Goal: Find specific page/section: Find specific page/section

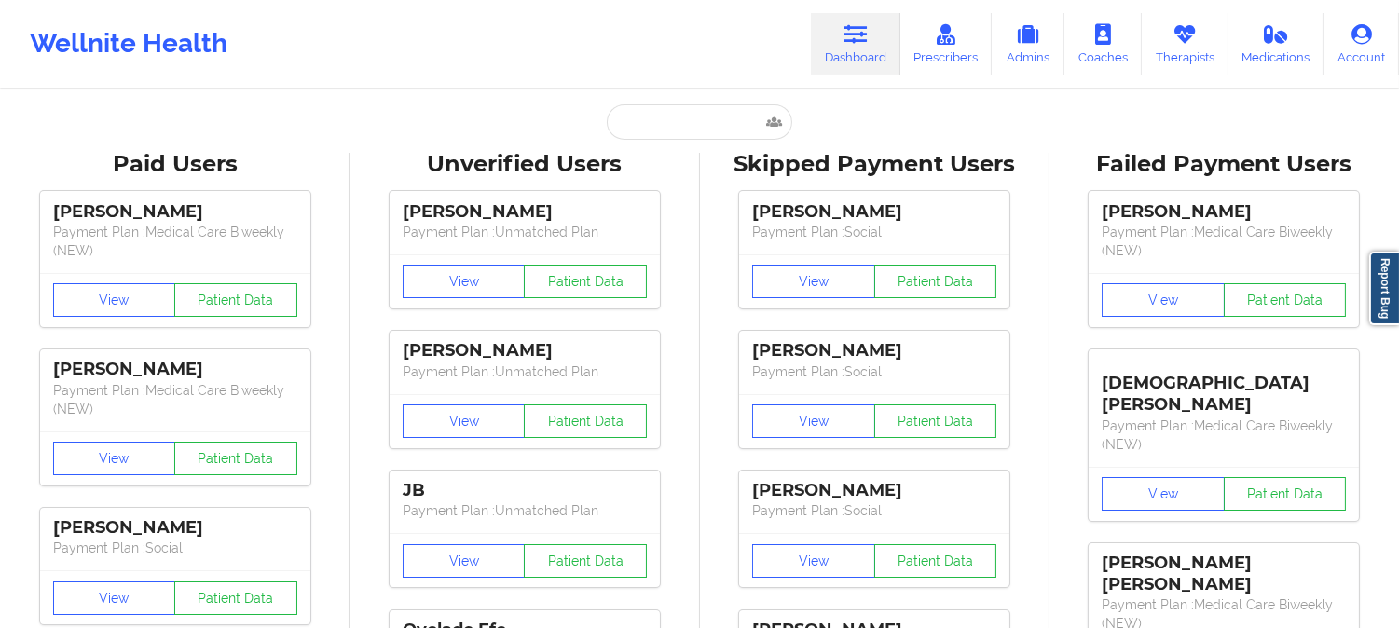
type input "[PERSON_NAME]"
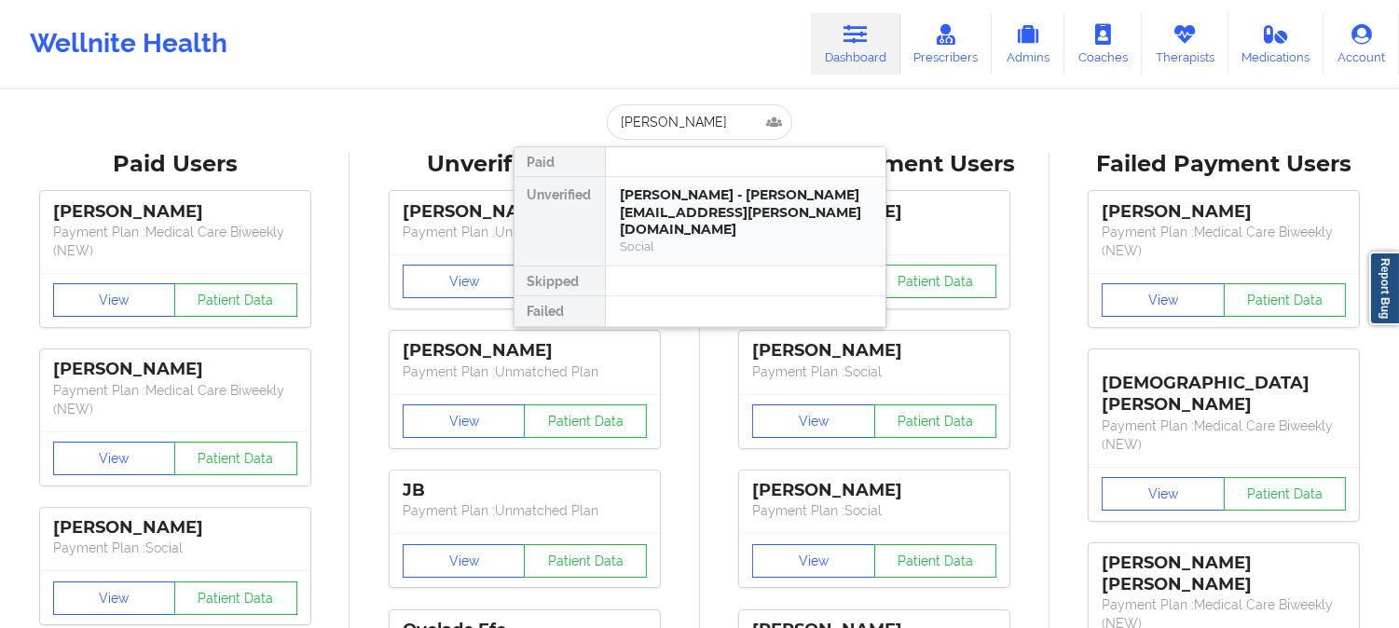
click at [691, 217] on div "[PERSON_NAME] - [PERSON_NAME][EMAIL_ADDRESS][PERSON_NAME][DOMAIN_NAME]" at bounding box center [746, 212] width 250 height 52
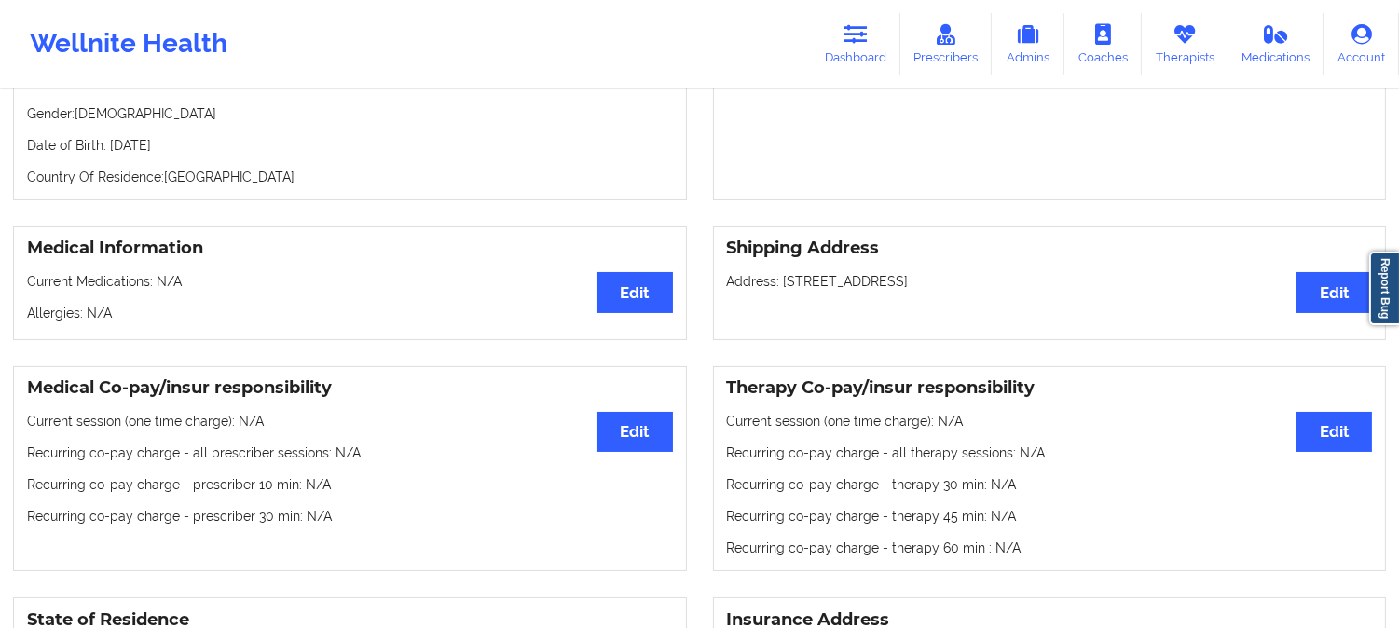
scroll to position [218, 0]
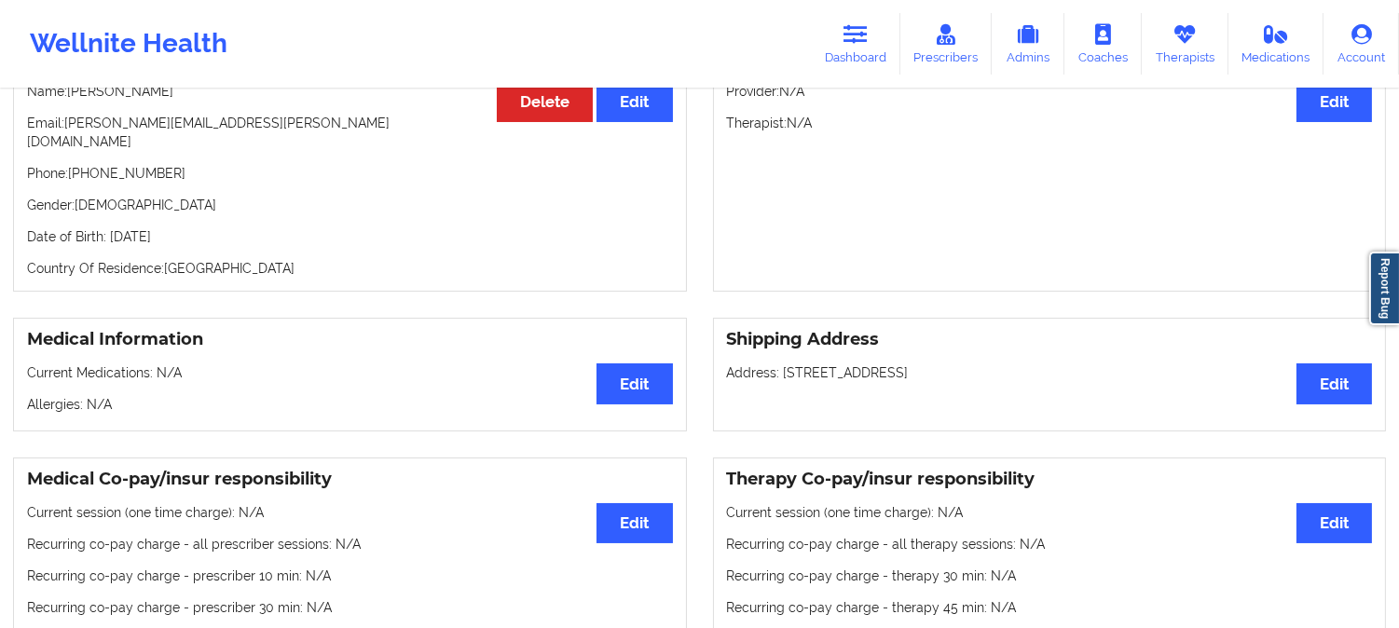
drag, startPoint x: 691, startPoint y: 462, endPoint x: 702, endPoint y: 418, distance: 45.9
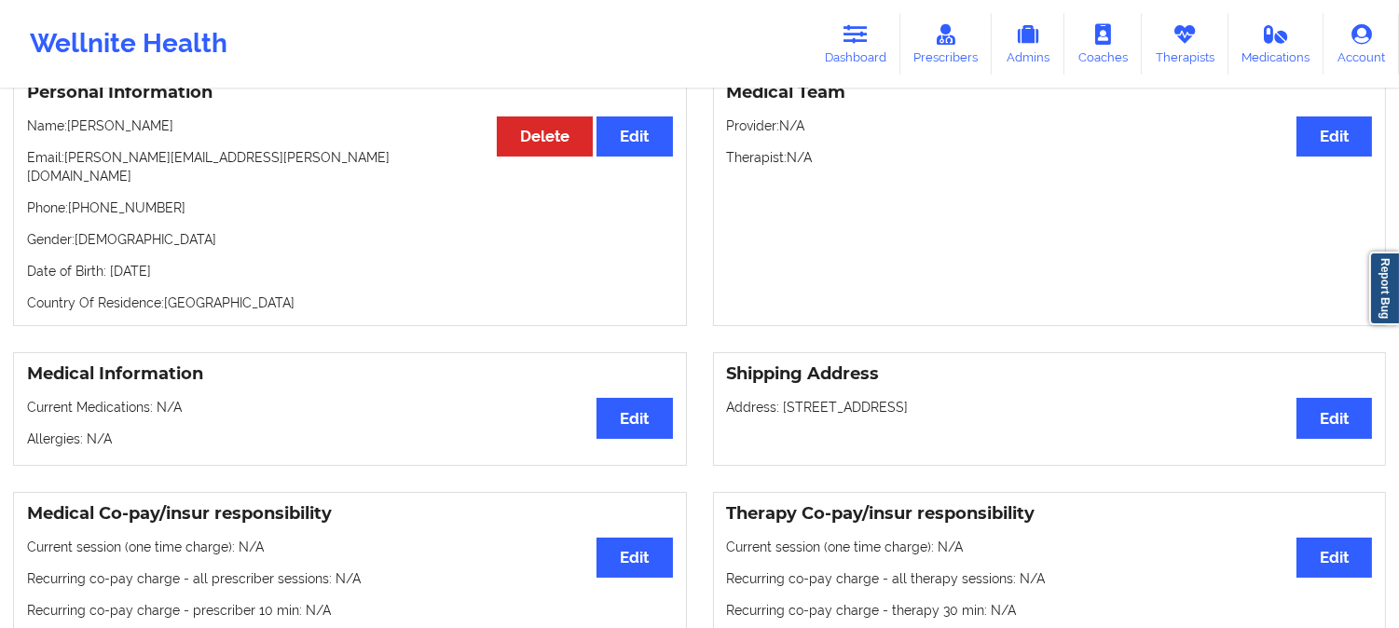
scroll to position [0, 0]
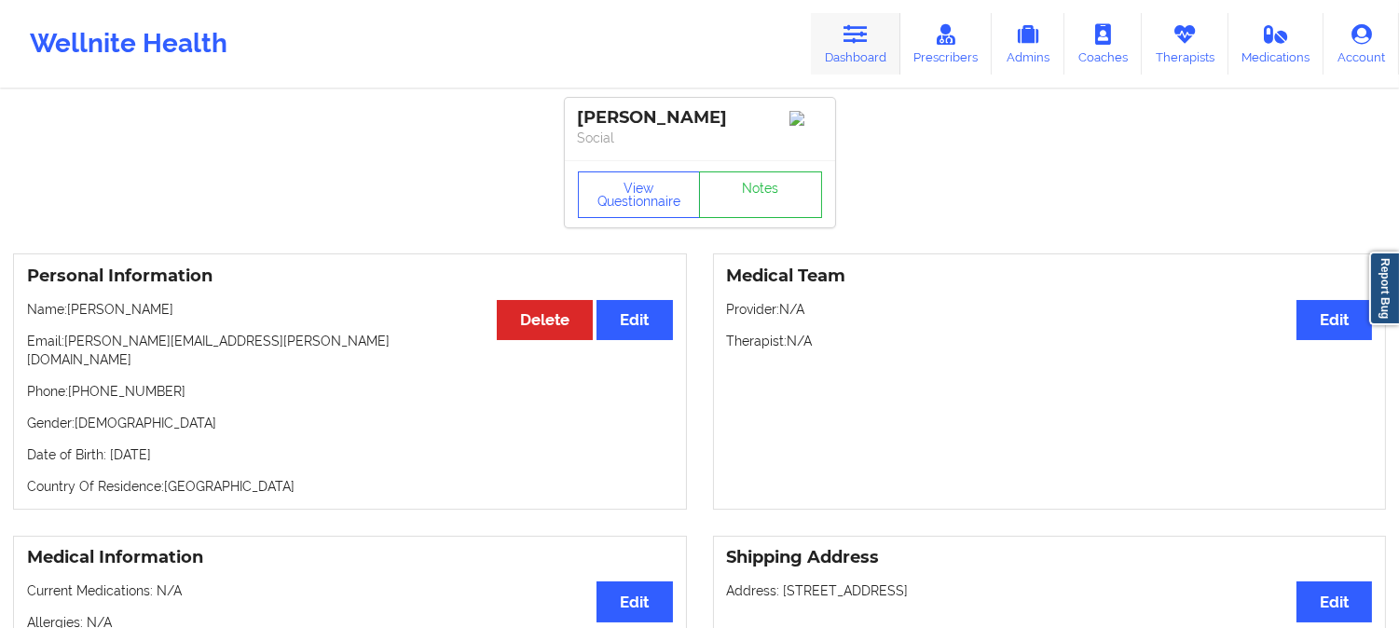
click at [849, 49] on link "Dashboard" at bounding box center [855, 44] width 89 height 62
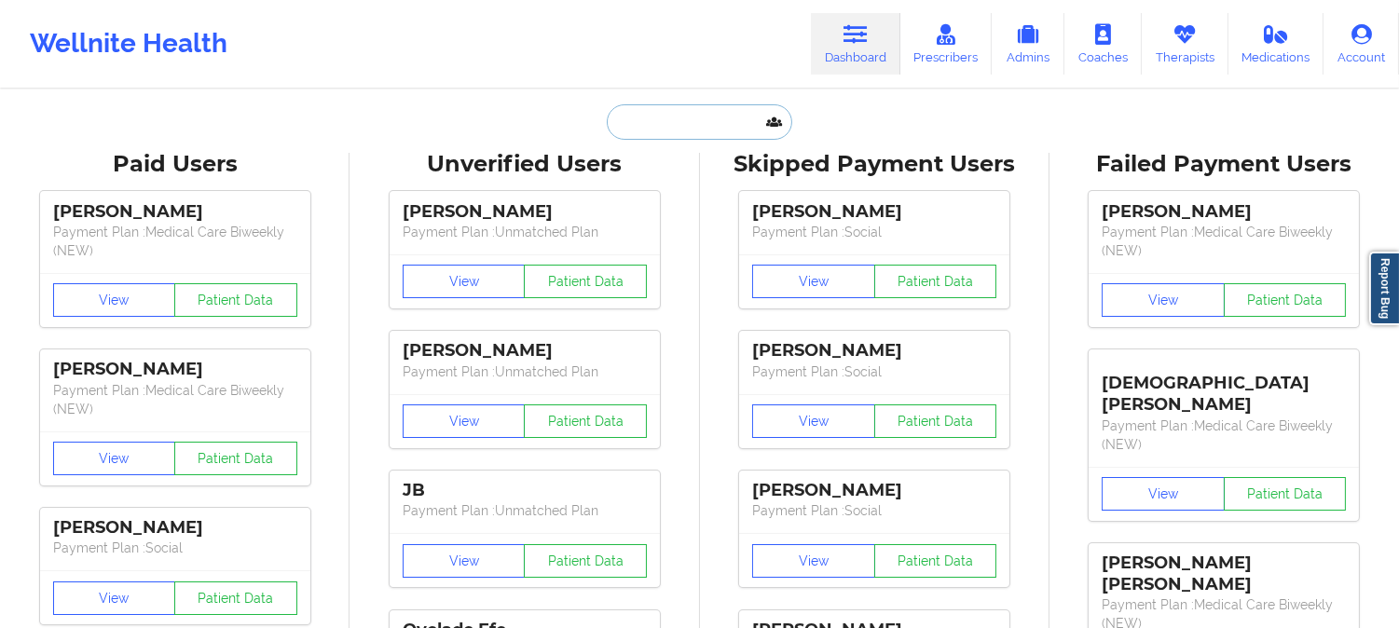
click at [723, 130] on input "text" at bounding box center [699, 121] width 185 height 35
paste input "[PERSON_NAME]"
type input "[PERSON_NAME]"
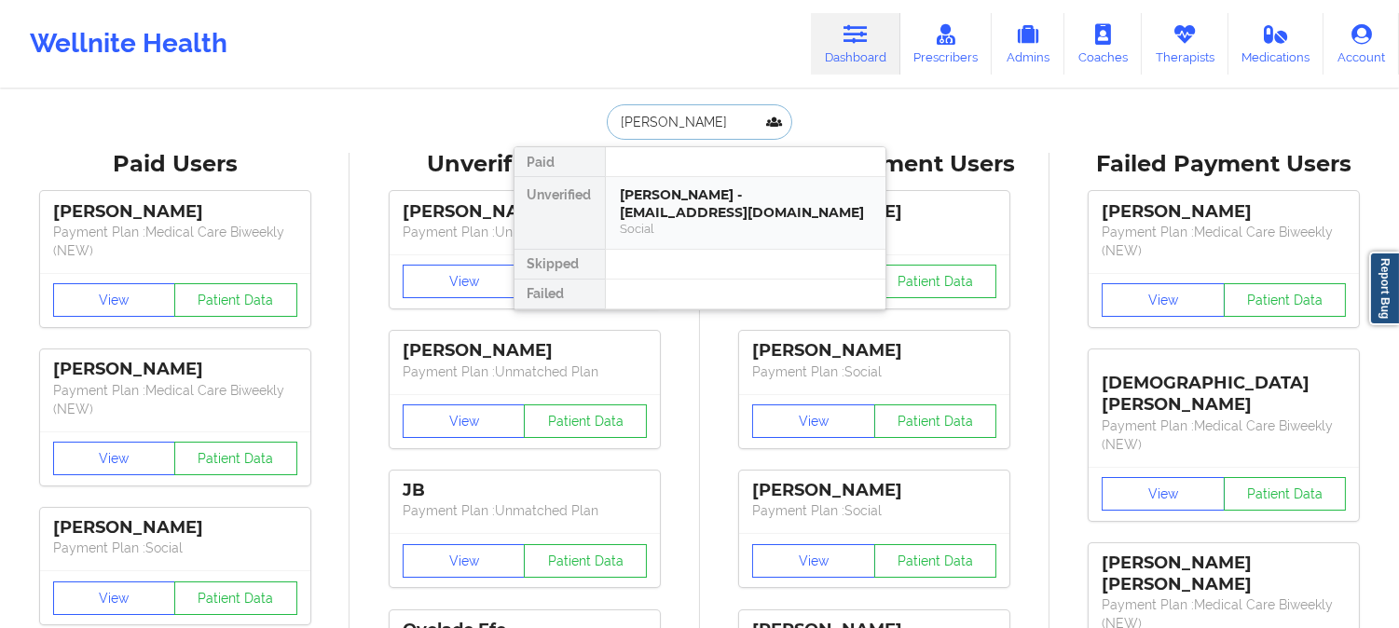
click at [684, 231] on div "Social" at bounding box center [746, 229] width 250 height 16
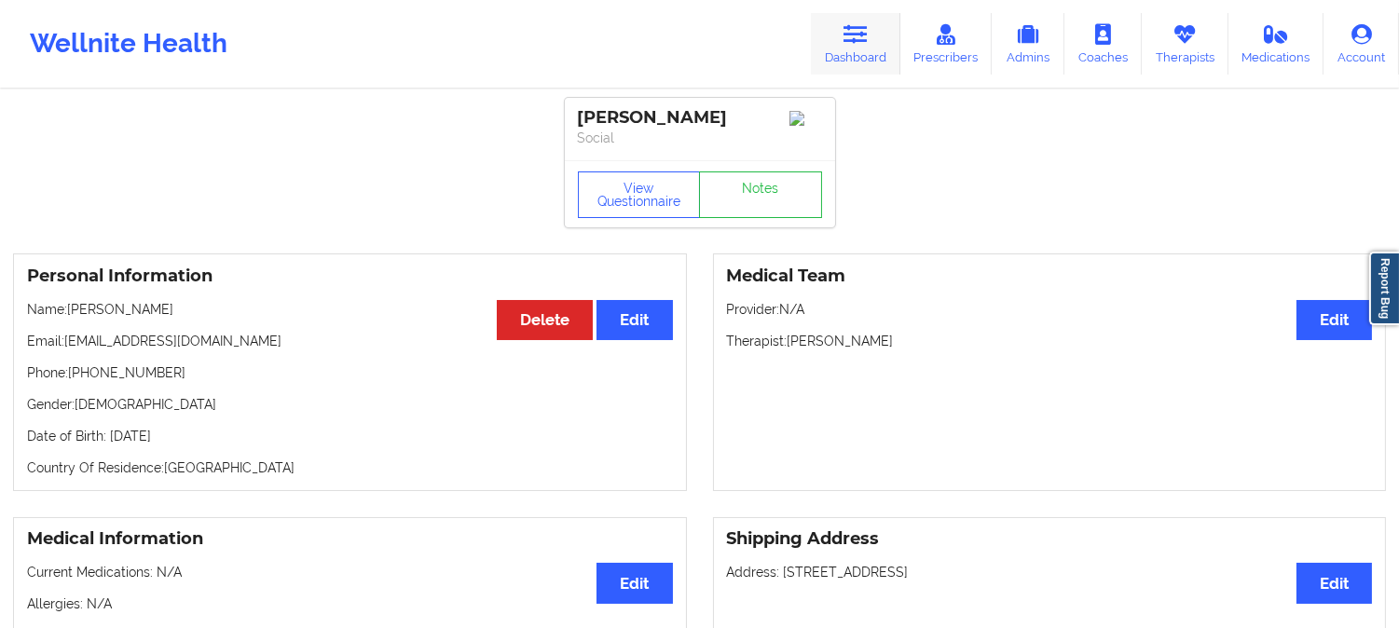
click at [859, 34] on icon at bounding box center [855, 34] width 24 height 21
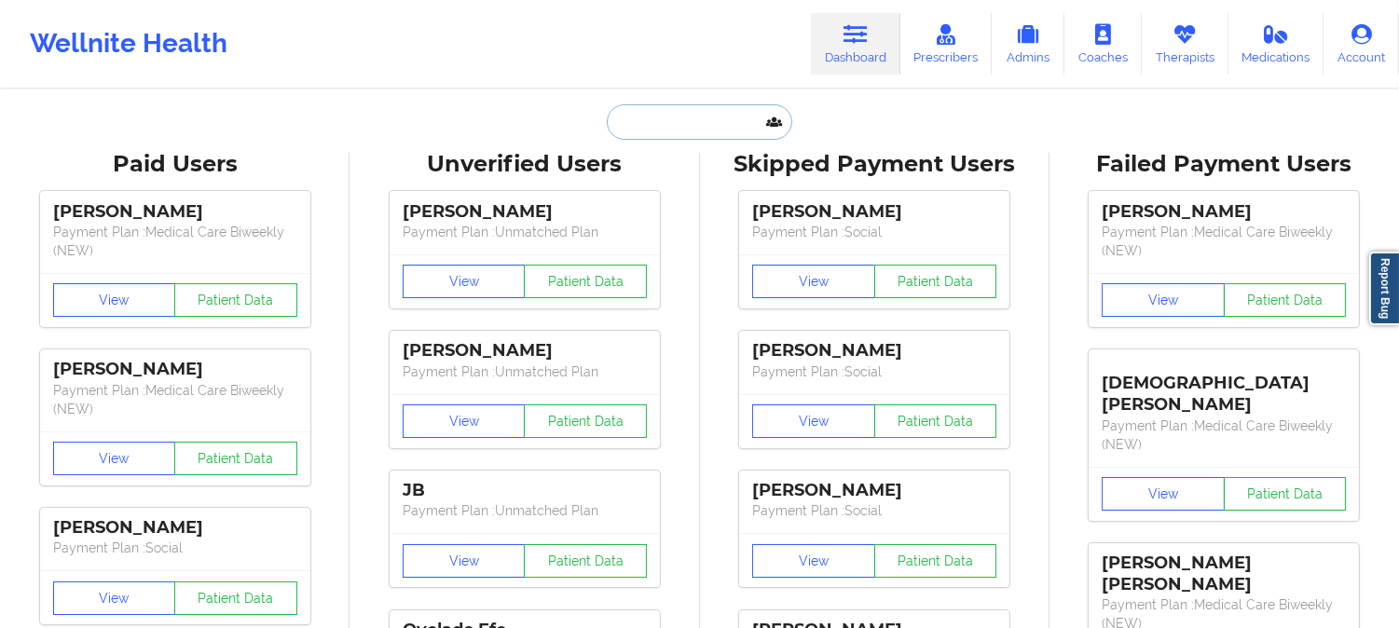
click at [655, 127] on input "text" at bounding box center [699, 121] width 185 height 35
paste input "[EMAIL_ADDRESS][PERSON_NAME][DOMAIN_NAME]"
type input "[EMAIL_ADDRESS][PERSON_NAME][DOMAIN_NAME]"
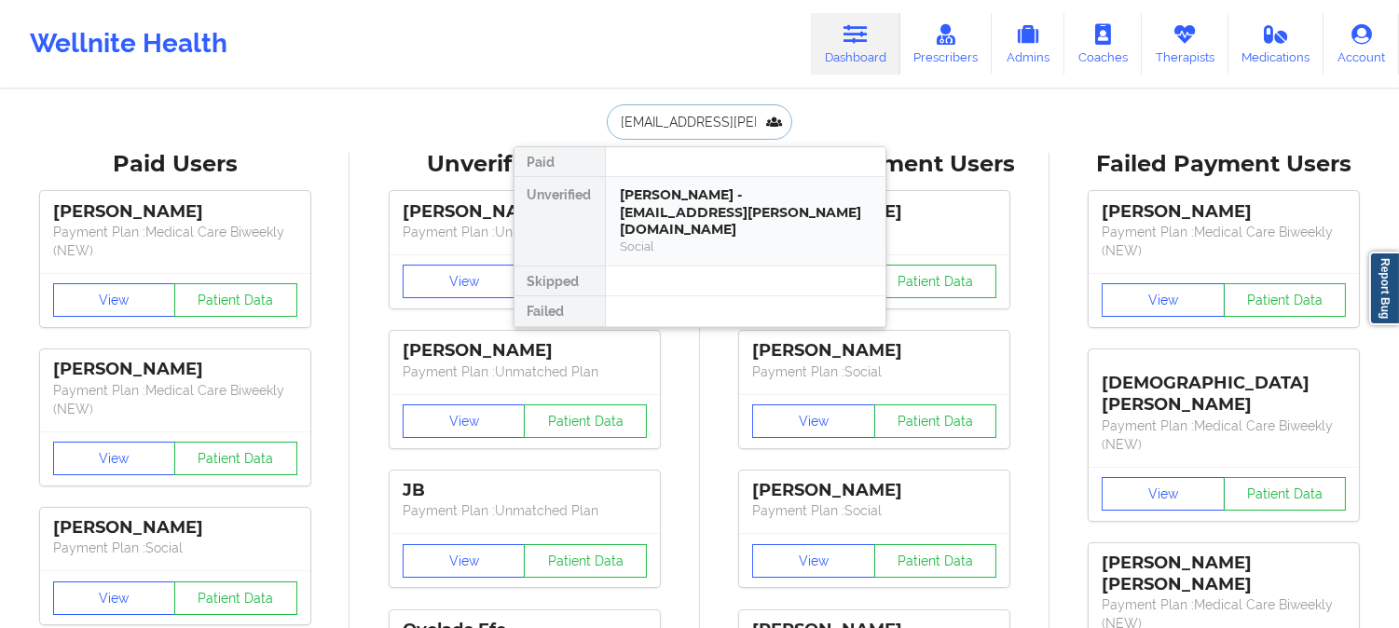
click at [674, 181] on div "[PERSON_NAME] - [EMAIL_ADDRESS][PERSON_NAME][DOMAIN_NAME] Social" at bounding box center [746, 221] width 280 height 89
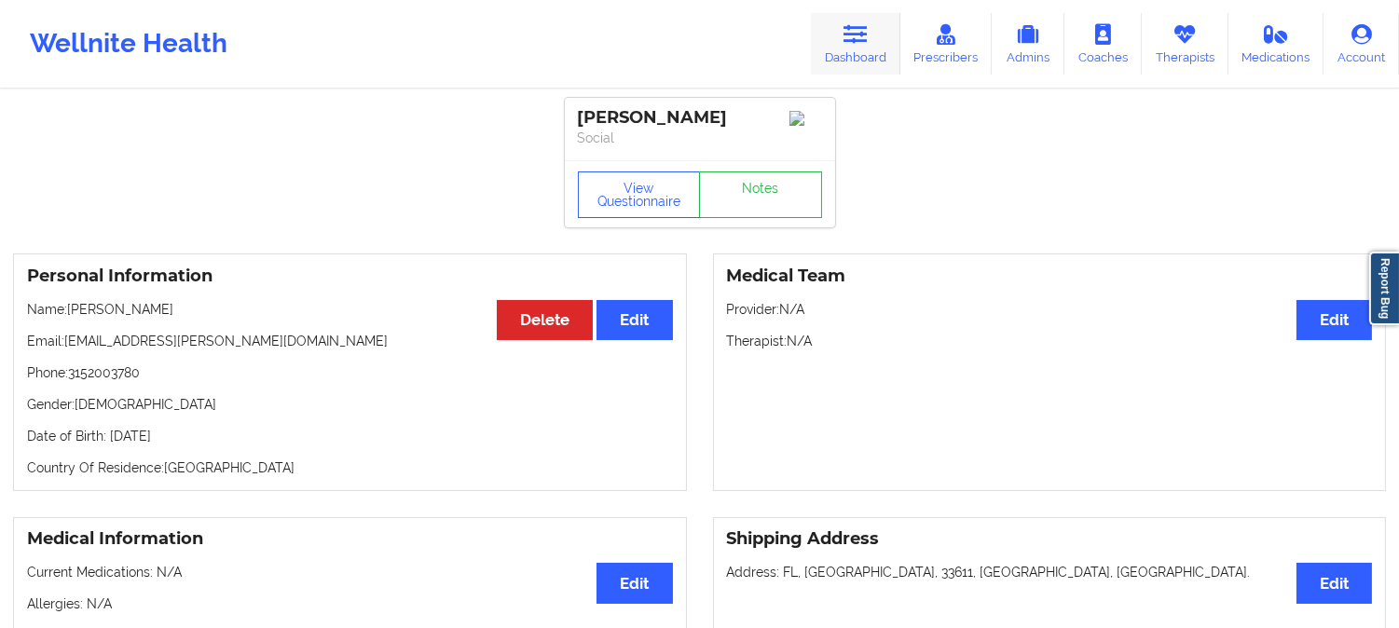
click at [849, 39] on icon at bounding box center [855, 34] width 24 height 21
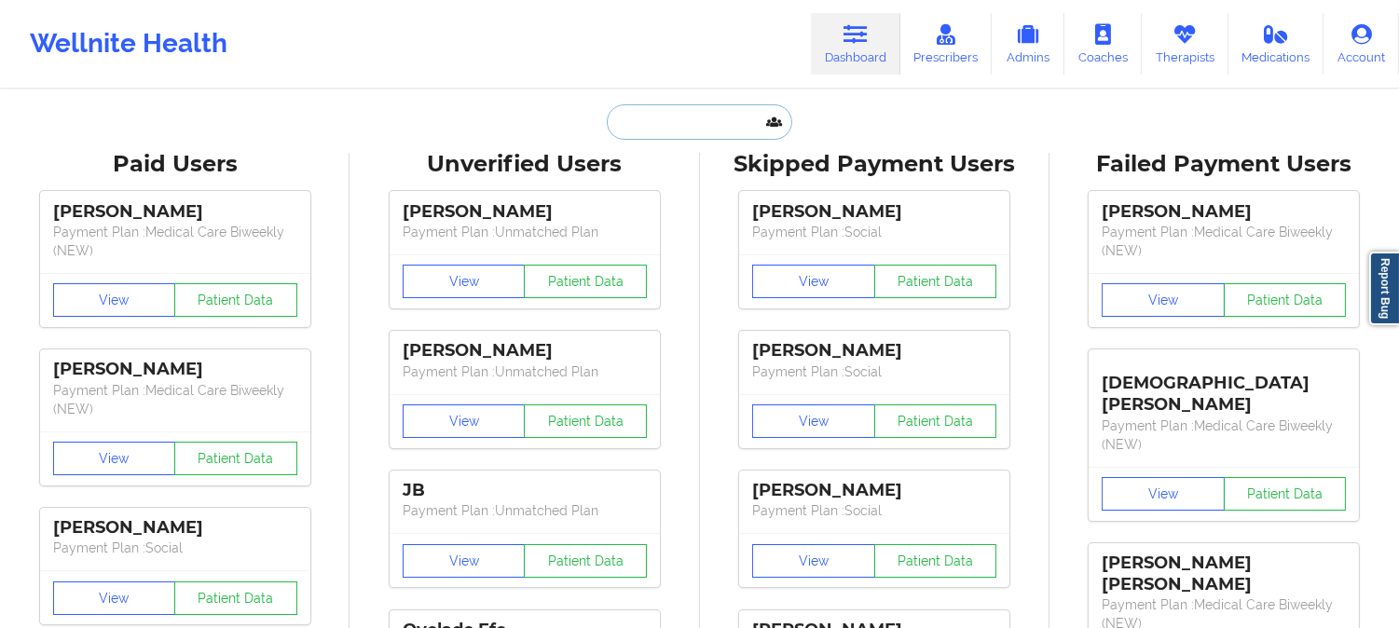
click at [713, 118] on input "text" at bounding box center [699, 121] width 185 height 35
paste input "[EMAIL_ADDRESS][DOMAIN_NAME]"
type input "[EMAIL_ADDRESS][DOMAIN_NAME]"
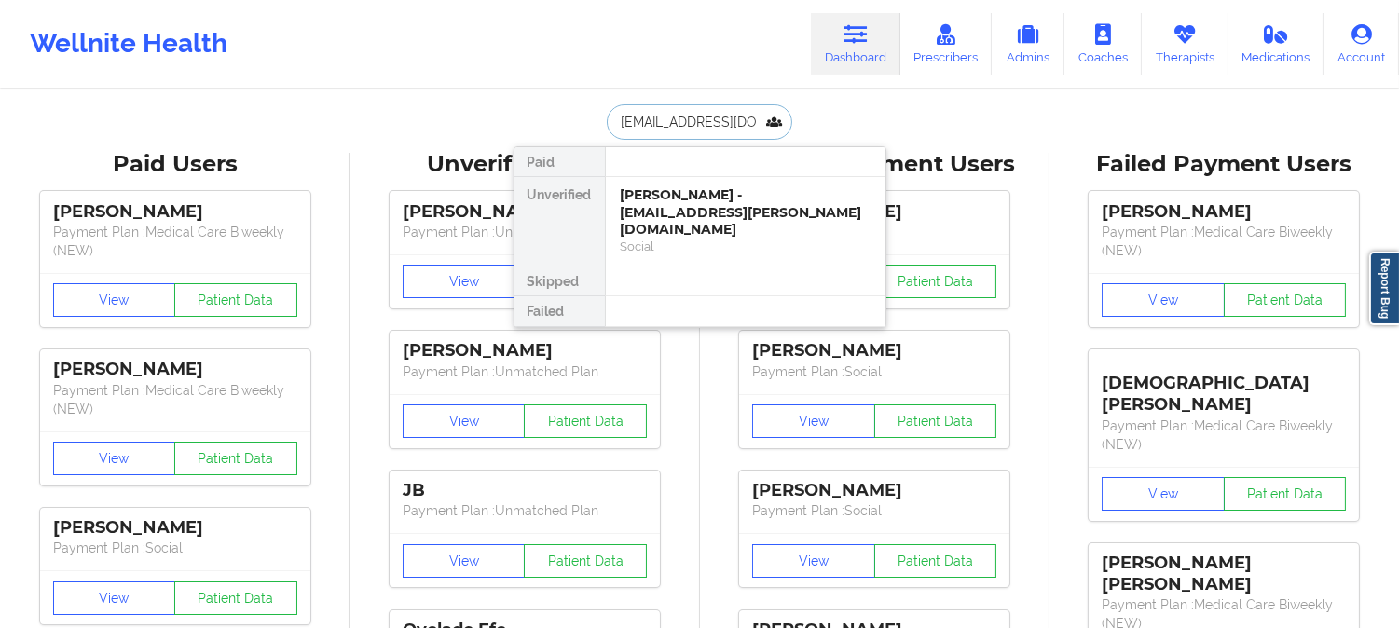
scroll to position [0, 62]
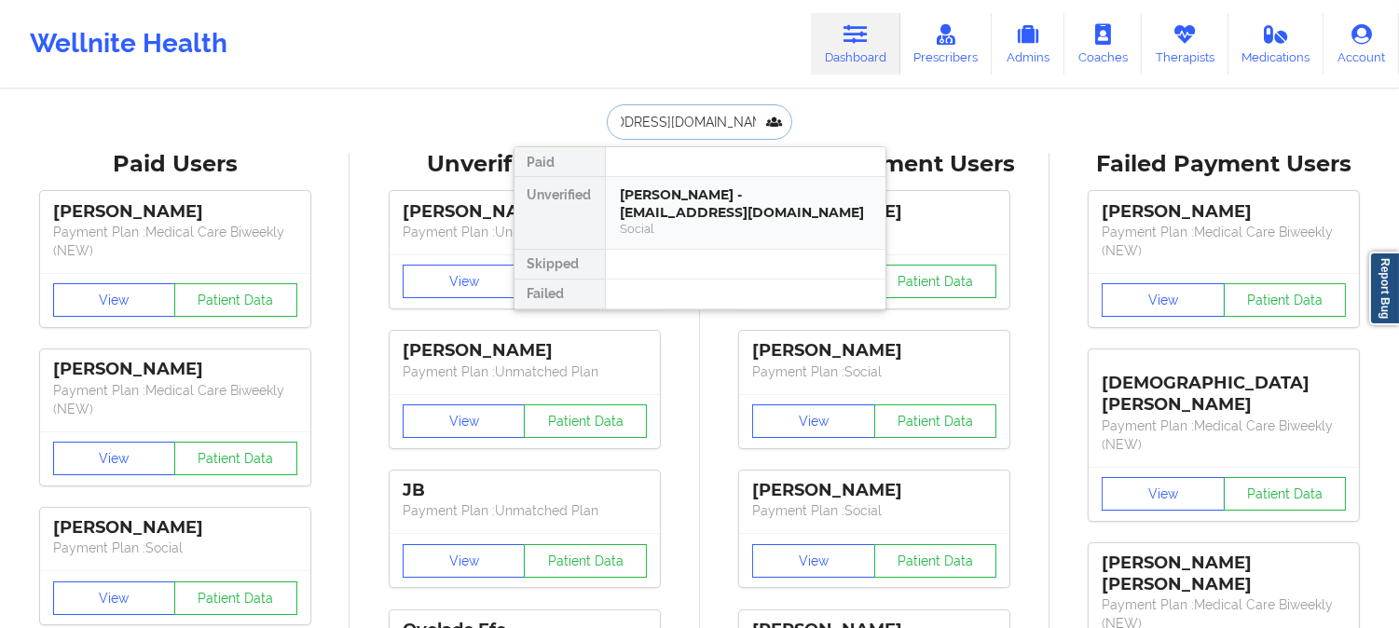
click at [714, 196] on div "[PERSON_NAME] - [EMAIL_ADDRESS][DOMAIN_NAME]" at bounding box center [746, 203] width 250 height 34
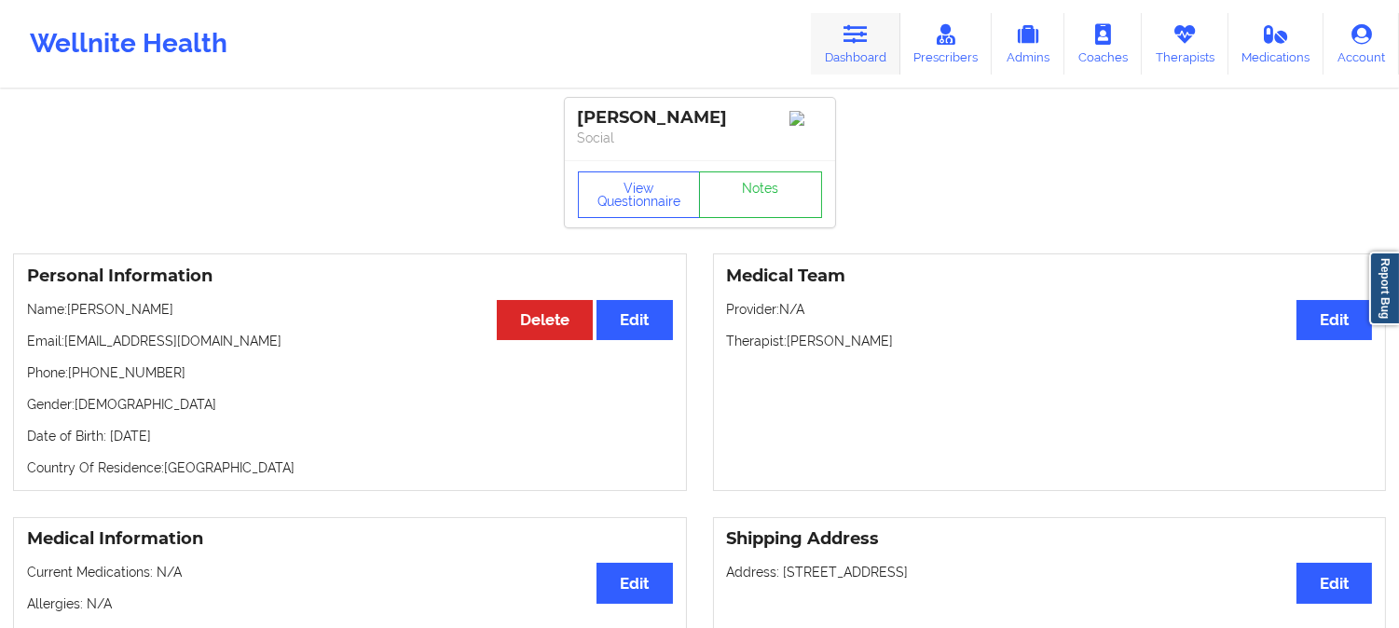
click at [888, 47] on link "Dashboard" at bounding box center [855, 44] width 89 height 62
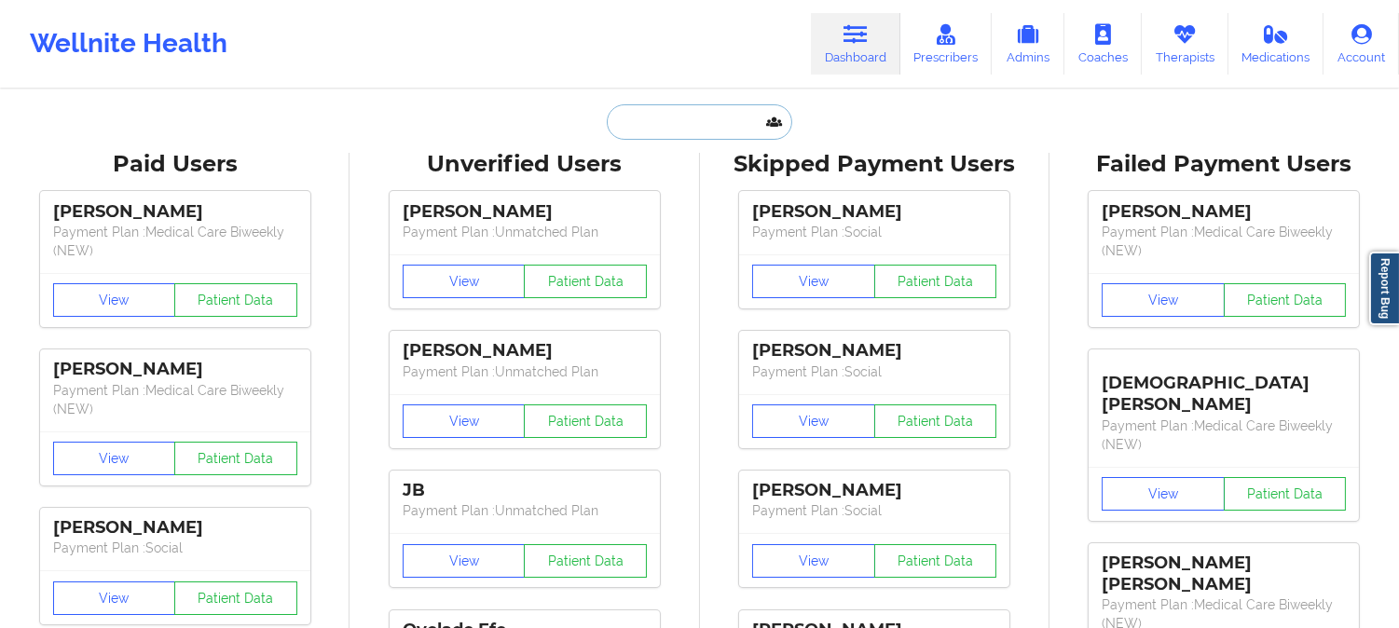
click at [701, 130] on input "text" at bounding box center [699, 121] width 185 height 35
paste input "[EMAIL_ADDRESS][DOMAIN_NAME]"
type input "[EMAIL_ADDRESS][DOMAIN_NAME]"
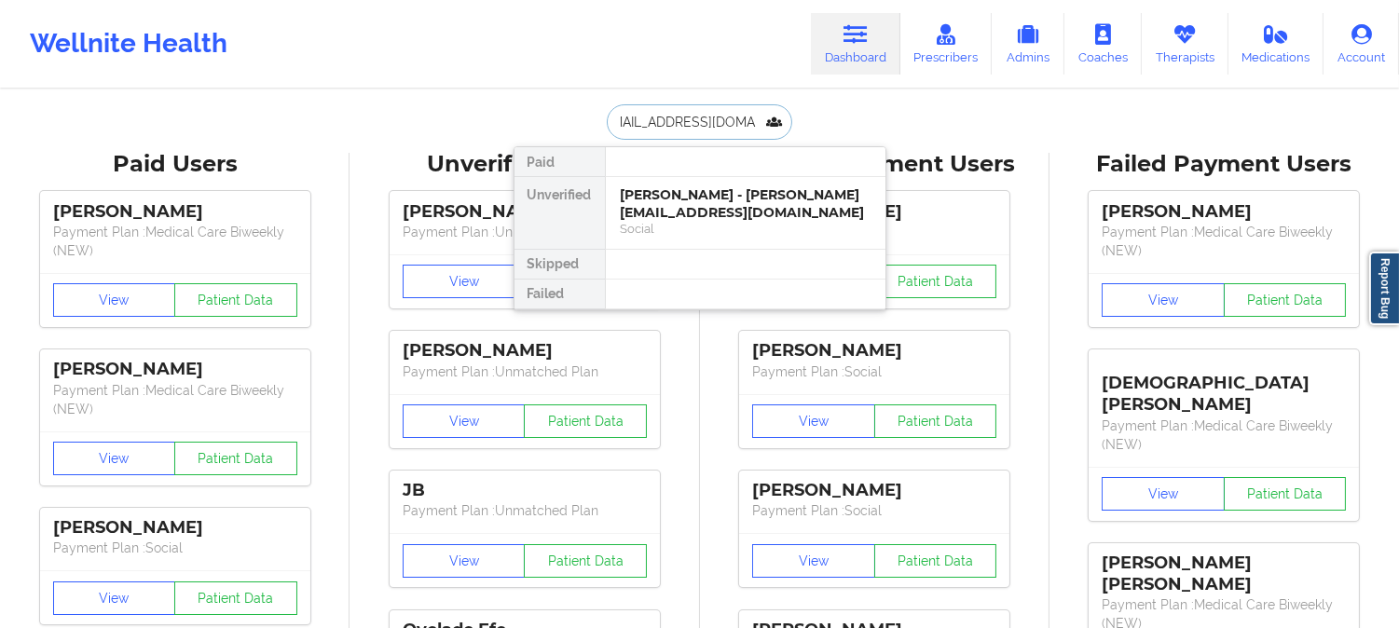
click at [703, 201] on div "[PERSON_NAME] - [PERSON_NAME][EMAIL_ADDRESS][DOMAIN_NAME]" at bounding box center [746, 203] width 250 height 34
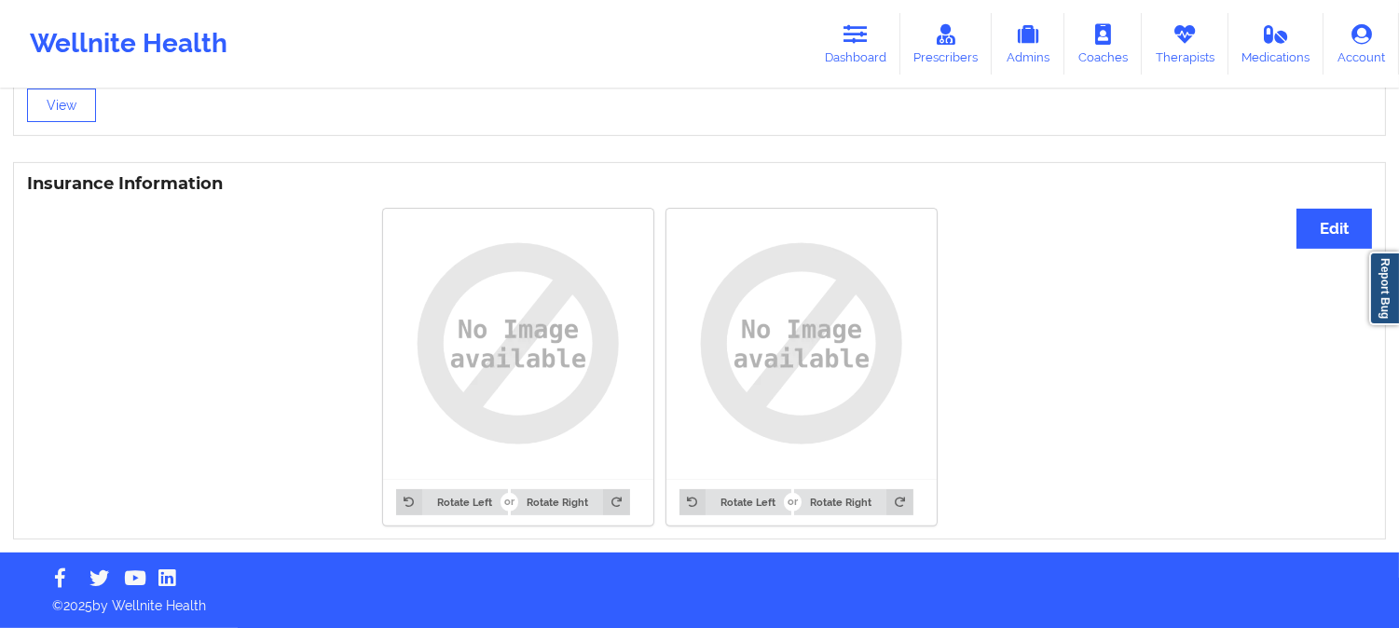
drag, startPoint x: 345, startPoint y: 433, endPoint x: 354, endPoint y: 414, distance: 21.7
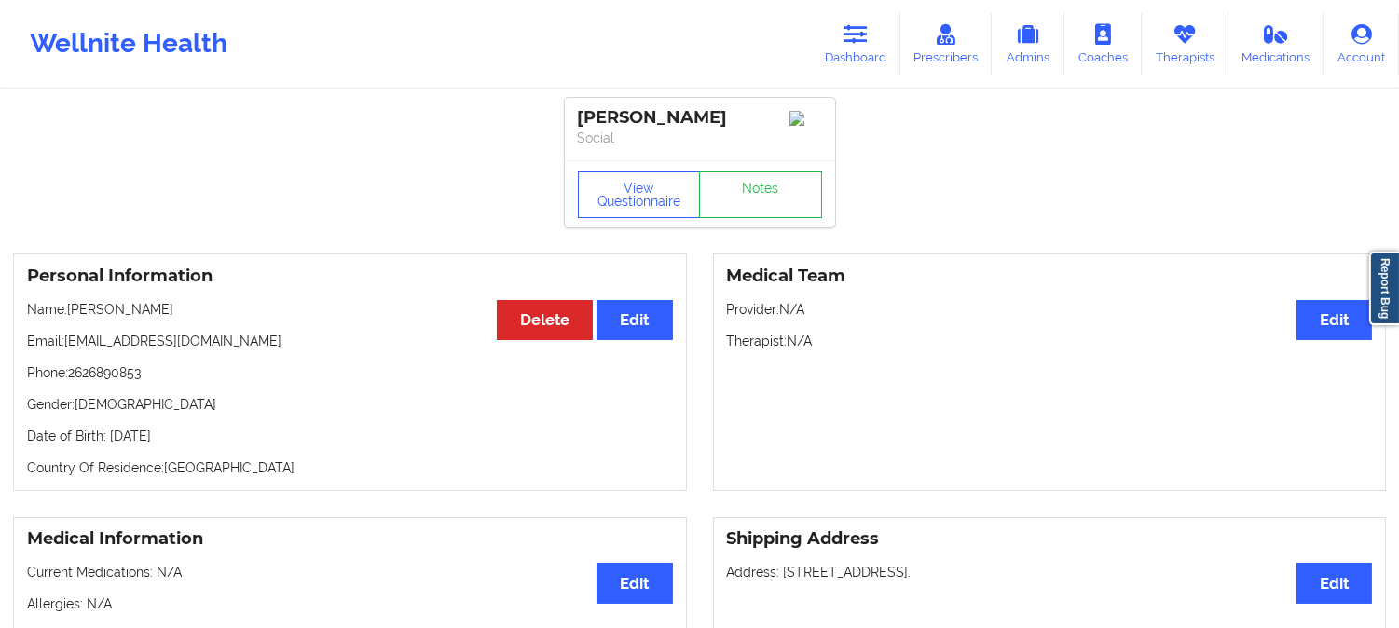
drag, startPoint x: 191, startPoint y: 315, endPoint x: 68, endPoint y: 314, distance: 123.0
click at [68, 314] on p "Name: [PERSON_NAME]" at bounding box center [350, 309] width 646 height 19
copy p "[PERSON_NAME]"
click at [867, 40] on icon at bounding box center [855, 34] width 24 height 21
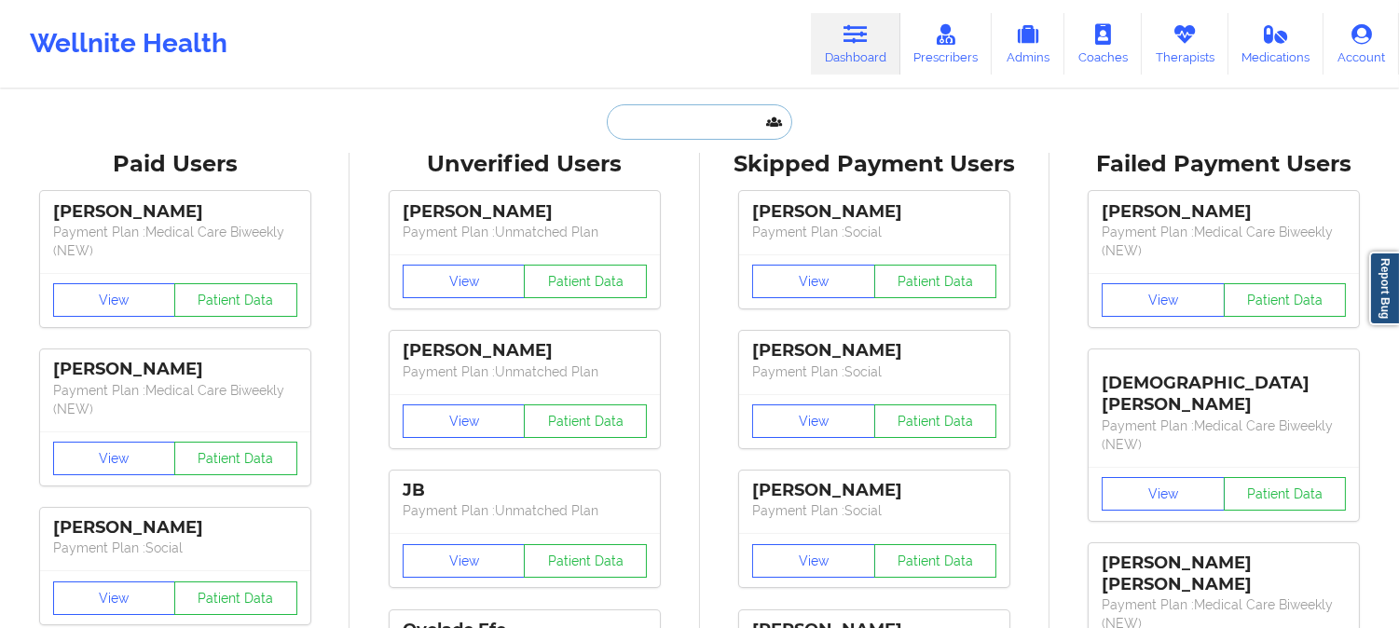
click at [710, 118] on input "text" at bounding box center [699, 121] width 185 height 35
paste input "[EMAIL_ADDRESS][DOMAIN_NAME]"
type input "[EMAIL_ADDRESS][DOMAIN_NAME]"
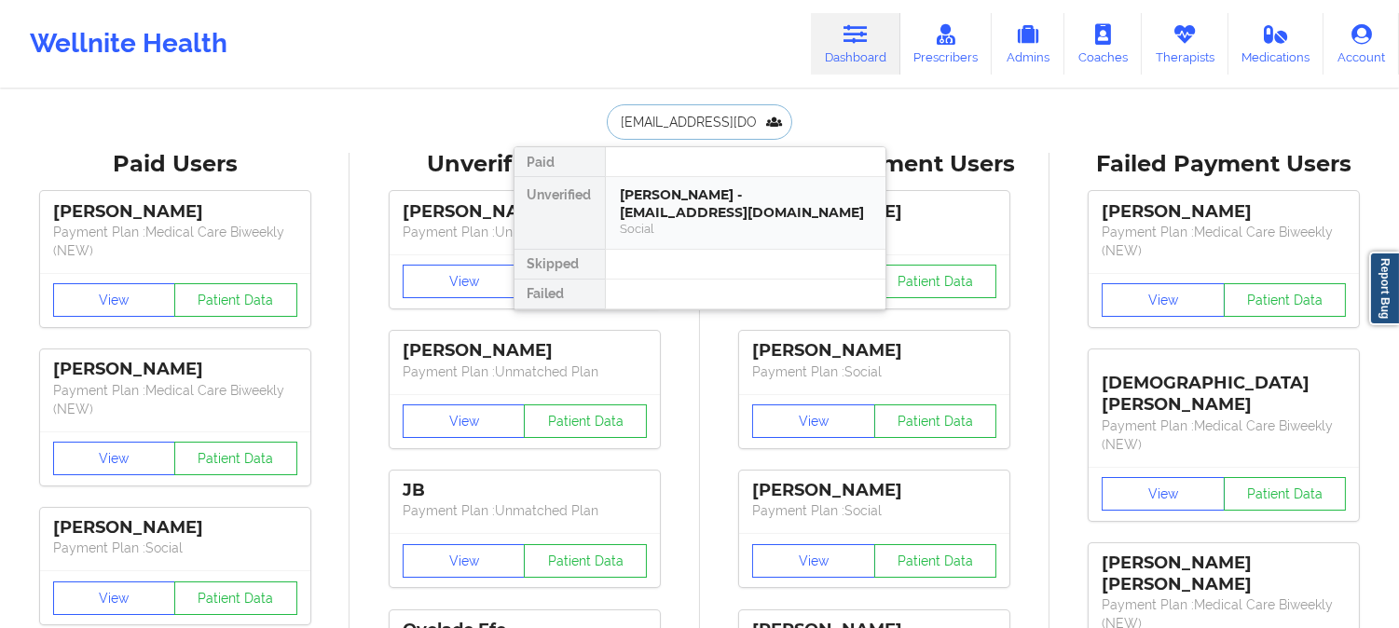
click at [663, 209] on div "[PERSON_NAME] - [EMAIL_ADDRESS][DOMAIN_NAME]" at bounding box center [746, 203] width 250 height 34
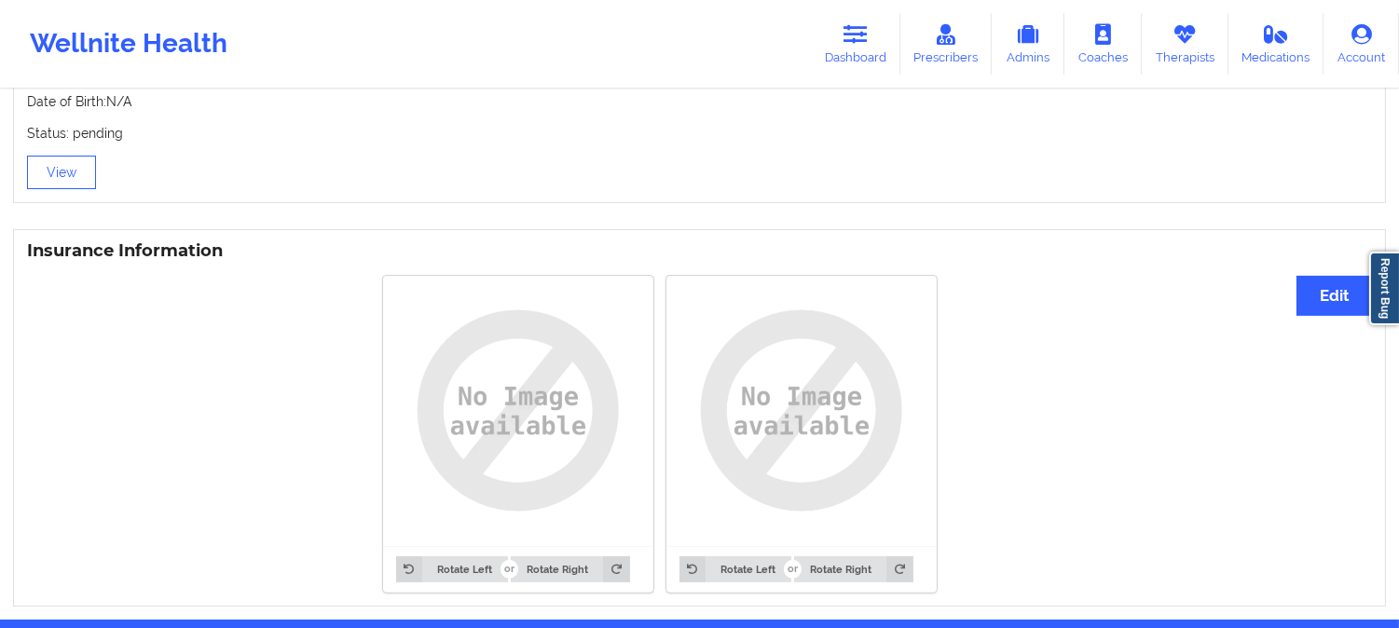
drag, startPoint x: 314, startPoint y: 464, endPoint x: 360, endPoint y: 413, distance: 68.6
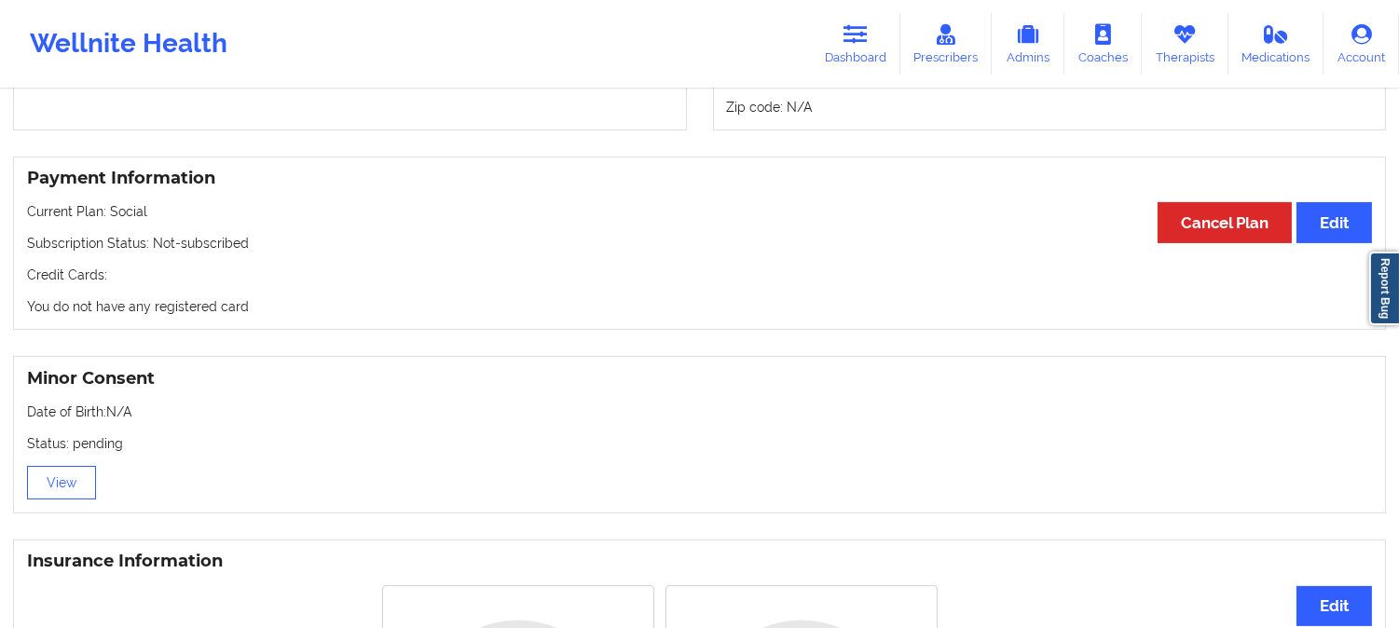
scroll to position [33, 0]
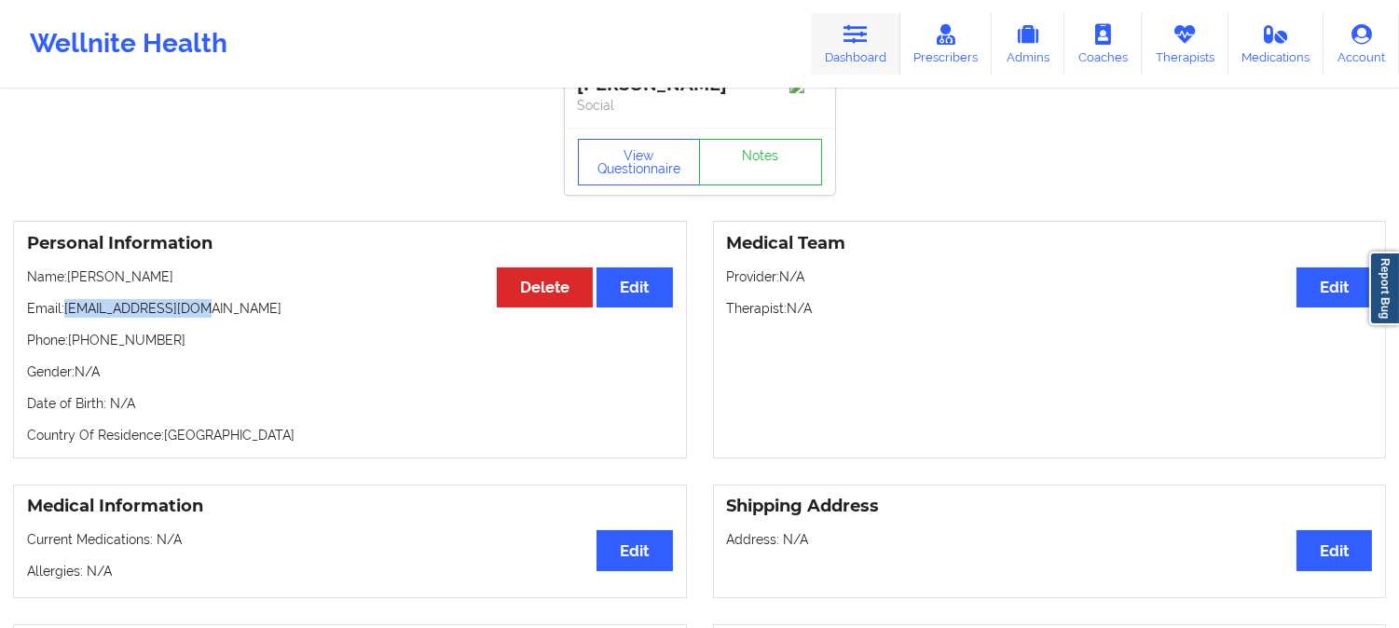
click at [862, 39] on icon at bounding box center [855, 34] width 24 height 21
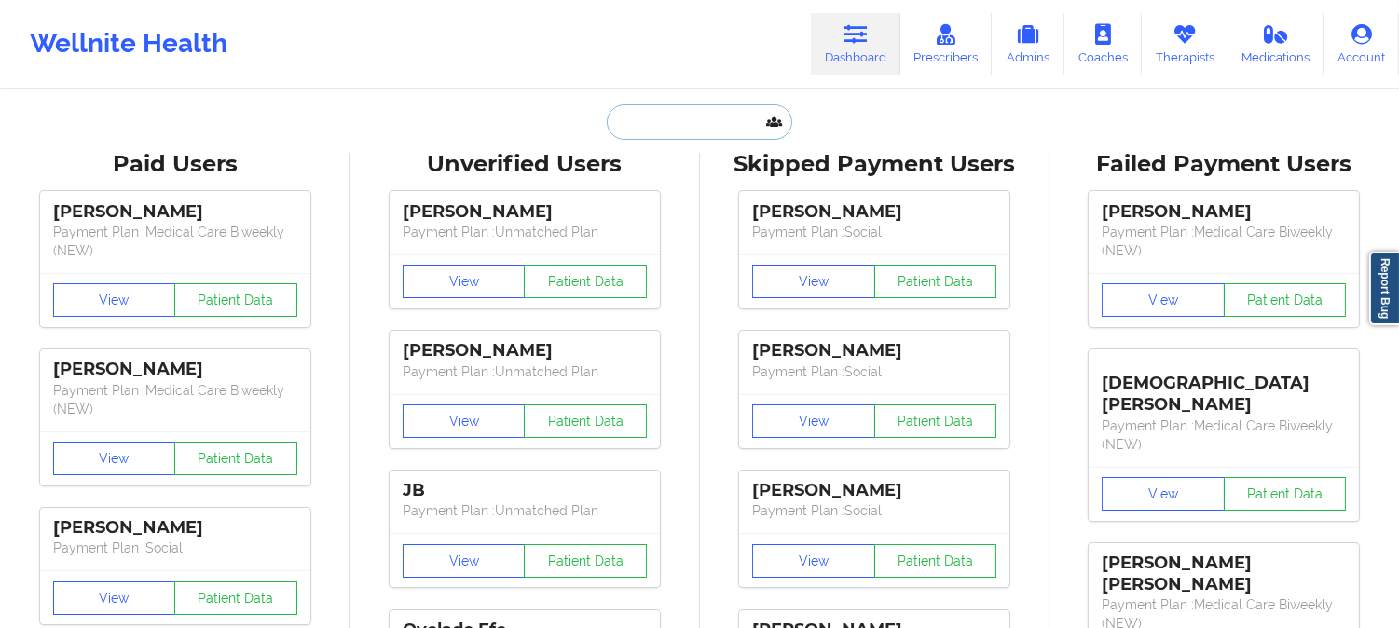
click at [691, 133] on input "text" at bounding box center [699, 121] width 185 height 35
paste input "[EMAIL_ADDRESS][DOMAIN_NAME]"
type input "[EMAIL_ADDRESS][DOMAIN_NAME]"
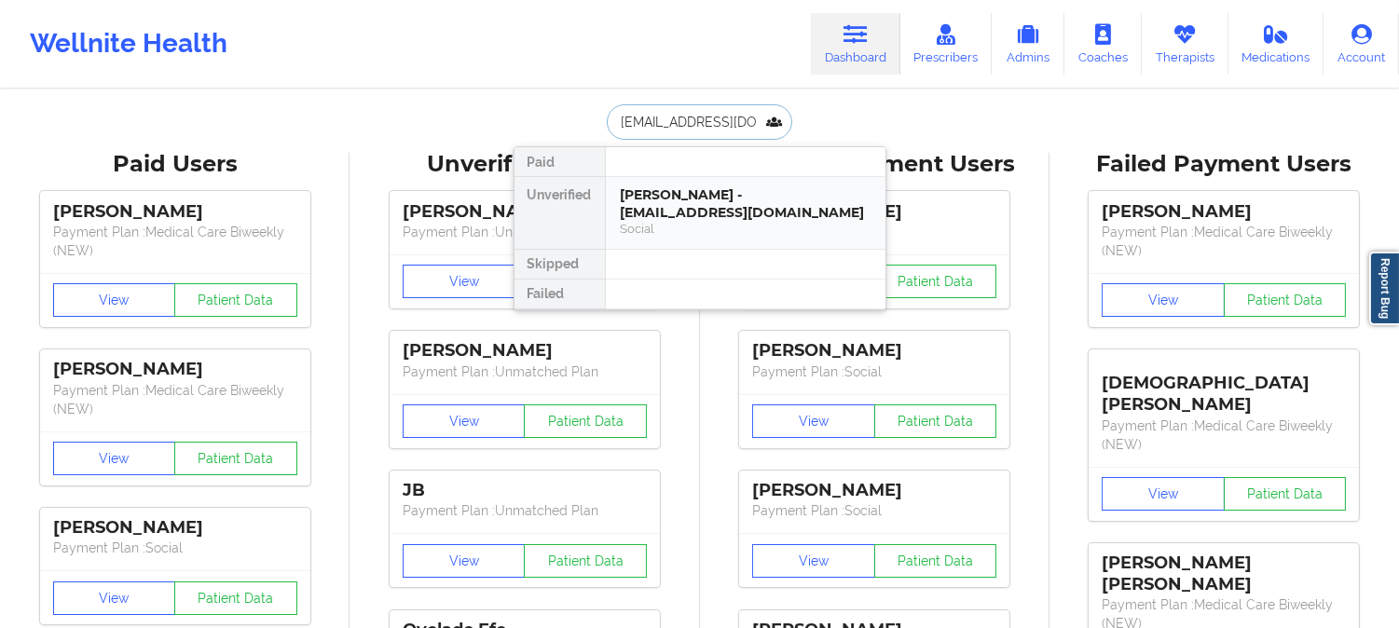
click at [702, 191] on div "[PERSON_NAME] - [EMAIL_ADDRESS][DOMAIN_NAME]" at bounding box center [746, 203] width 250 height 34
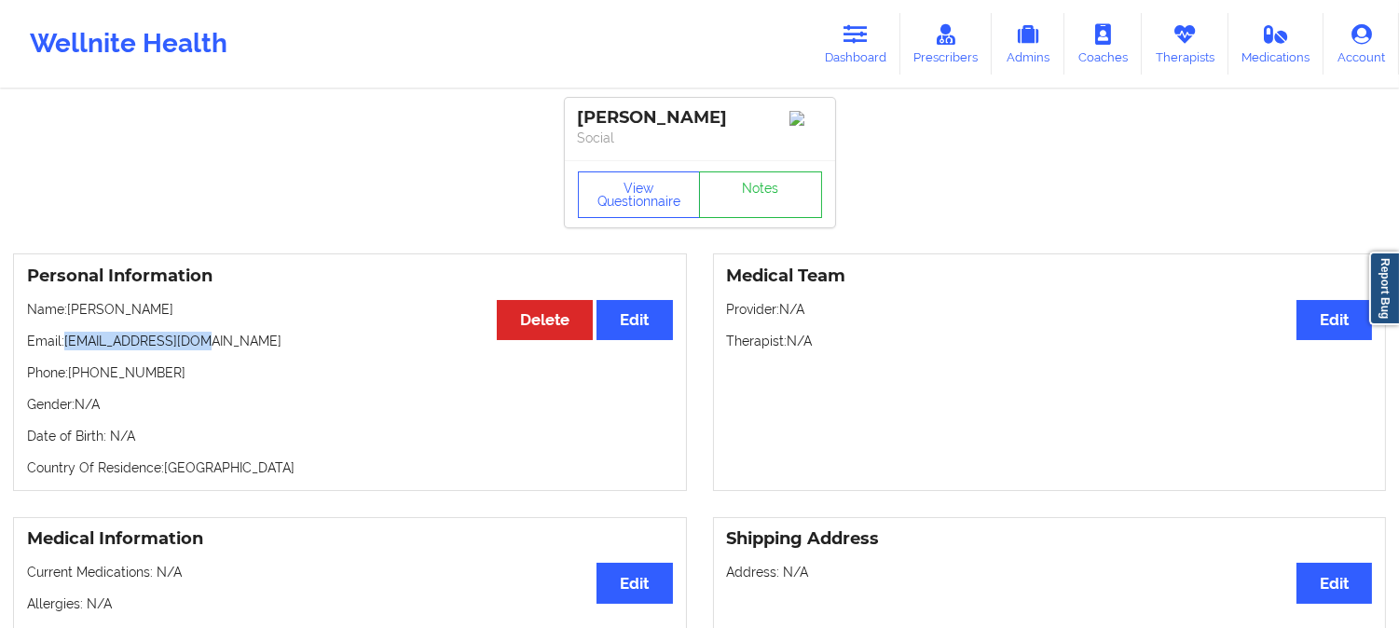
drag, startPoint x: 215, startPoint y: 346, endPoint x: 65, endPoint y: 346, distance: 150.0
click at [65, 346] on p "Email: [EMAIL_ADDRESS][DOMAIN_NAME]" at bounding box center [350, 341] width 646 height 19
copy p "[EMAIL_ADDRESS][DOMAIN_NAME]"
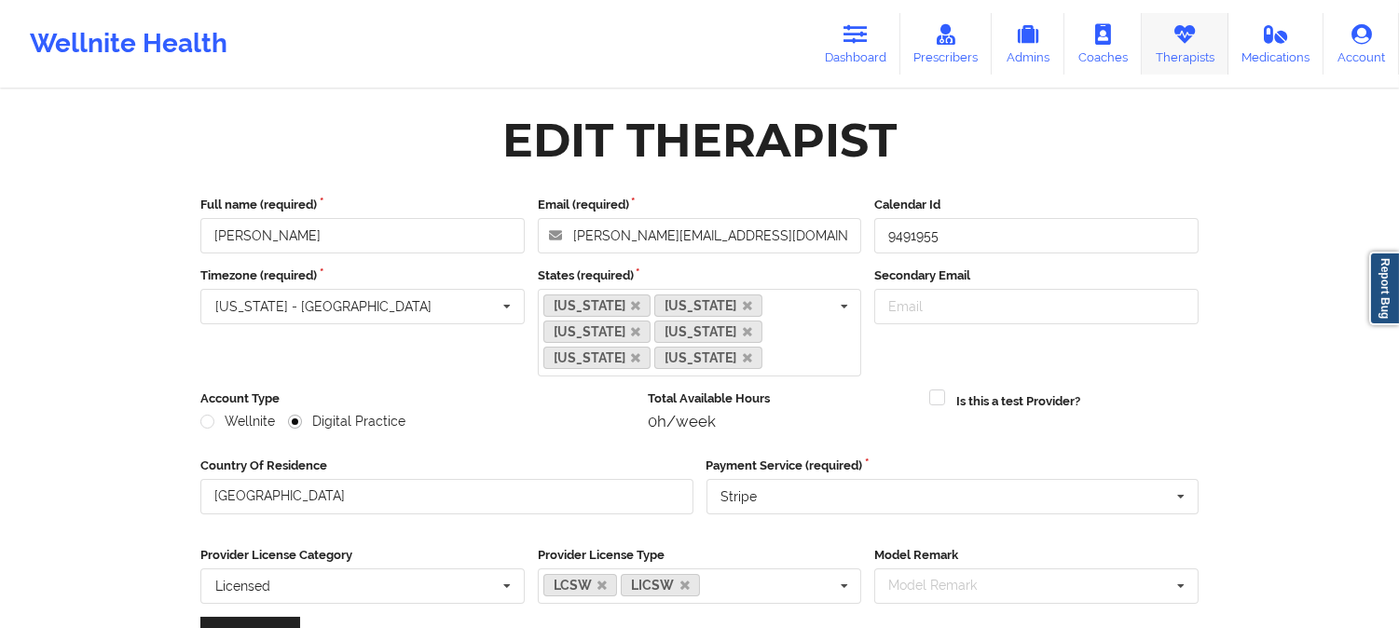
click at [1197, 25] on icon at bounding box center [1184, 34] width 24 height 21
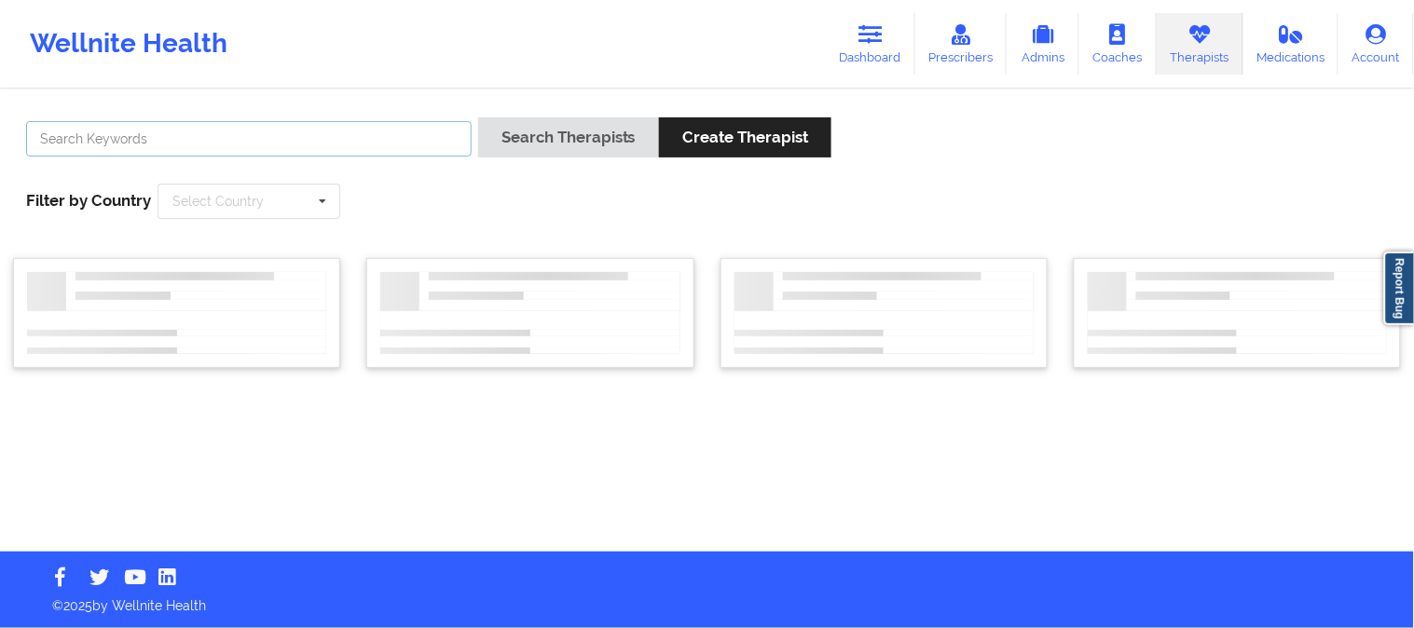
click at [268, 135] on input "text" at bounding box center [248, 138] width 445 height 35
paste input "Alejandra Mejia"
type input "Alejandra Mejia"
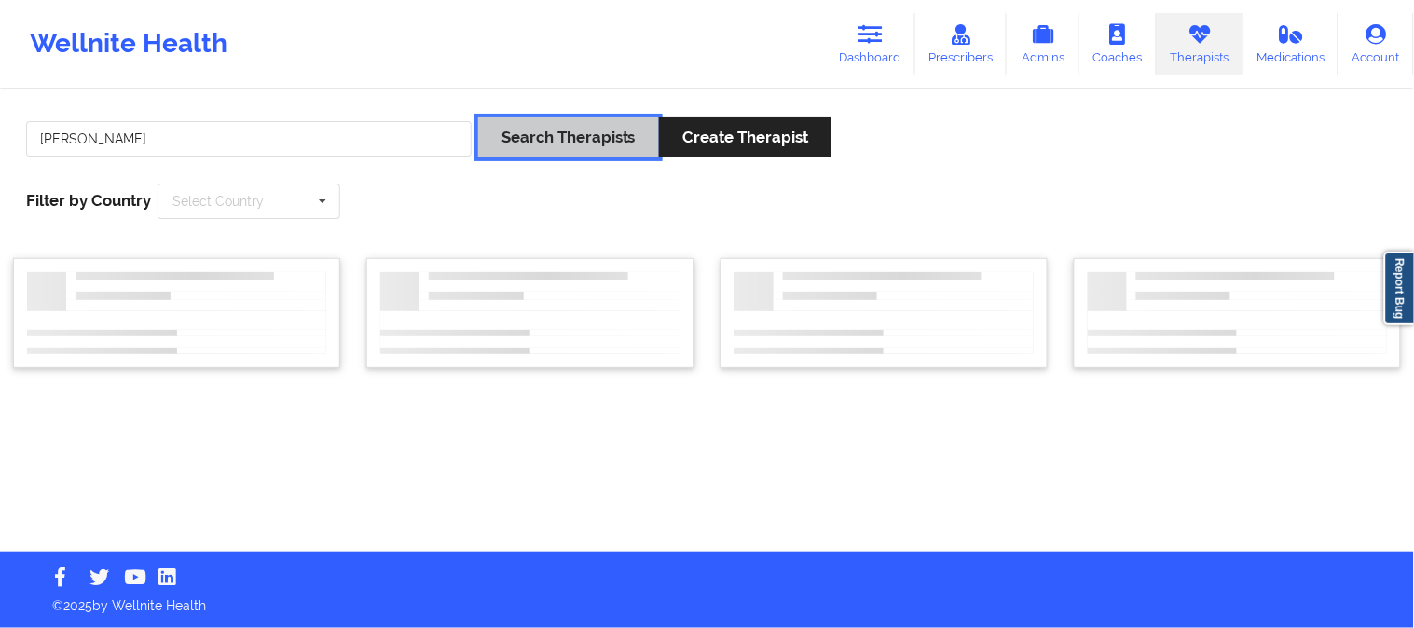
click at [513, 140] on button "Search Therapists" at bounding box center [568, 137] width 181 height 40
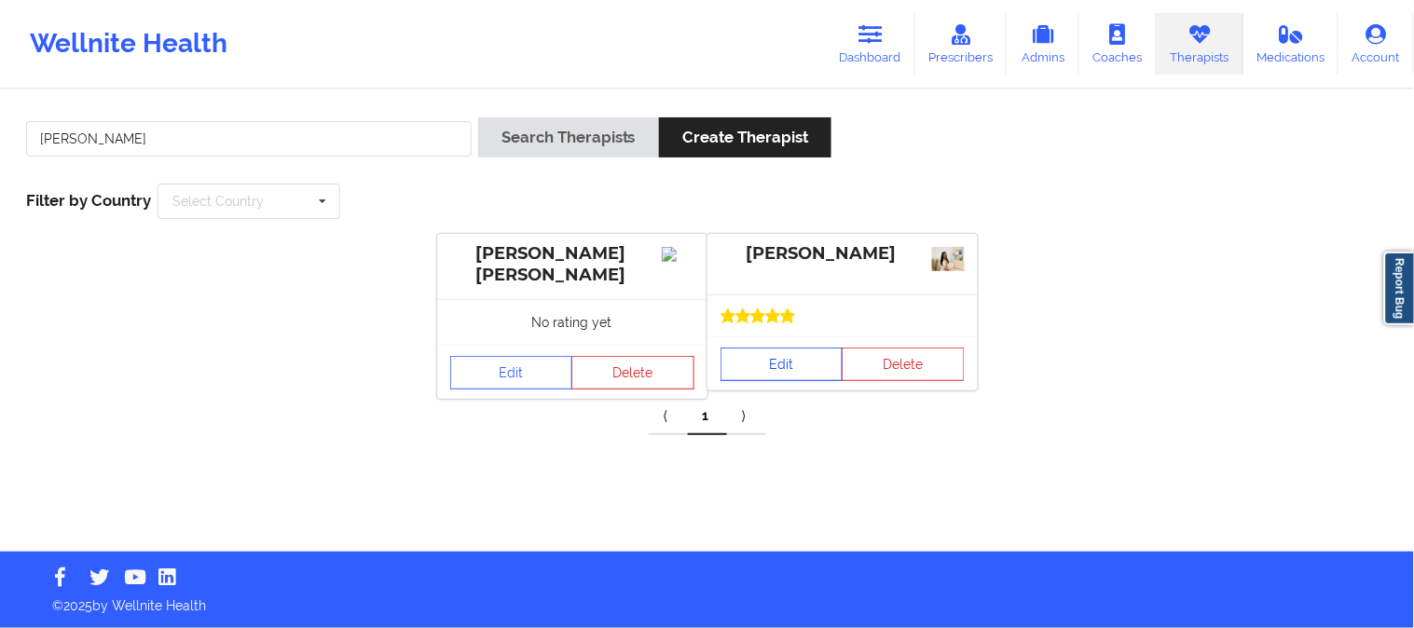
click at [785, 361] on link "Edit" at bounding box center [781, 365] width 123 height 34
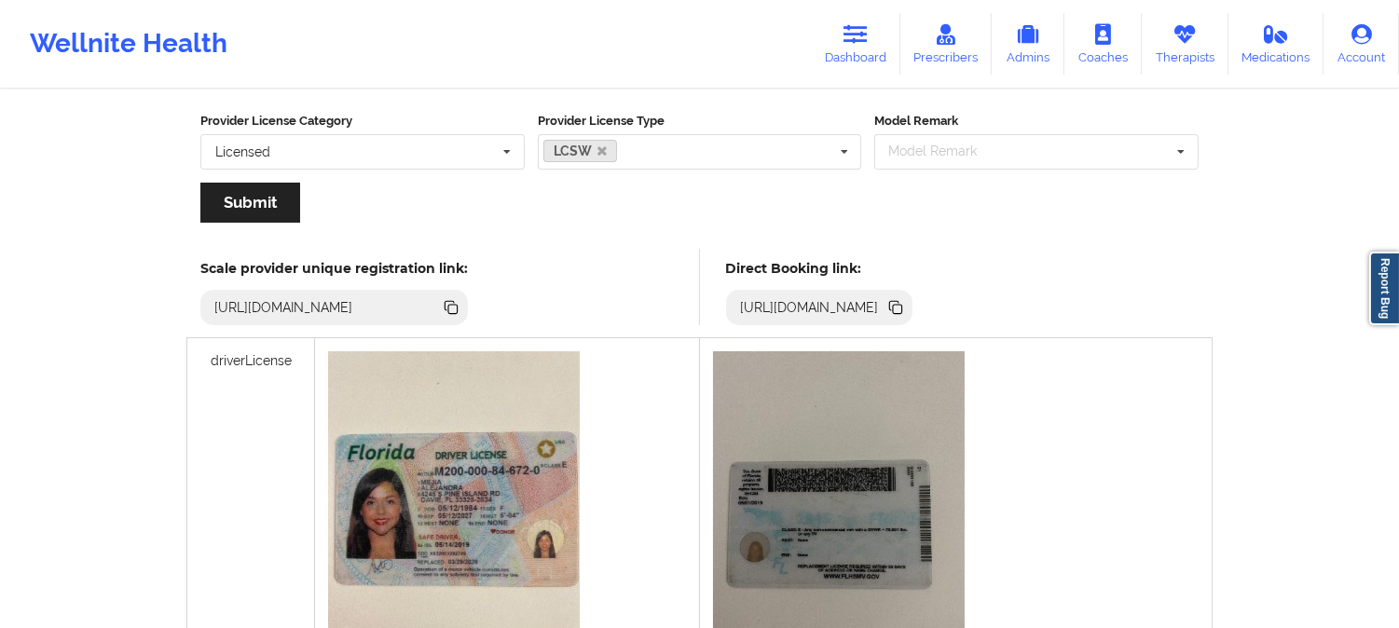
scroll to position [414, 0]
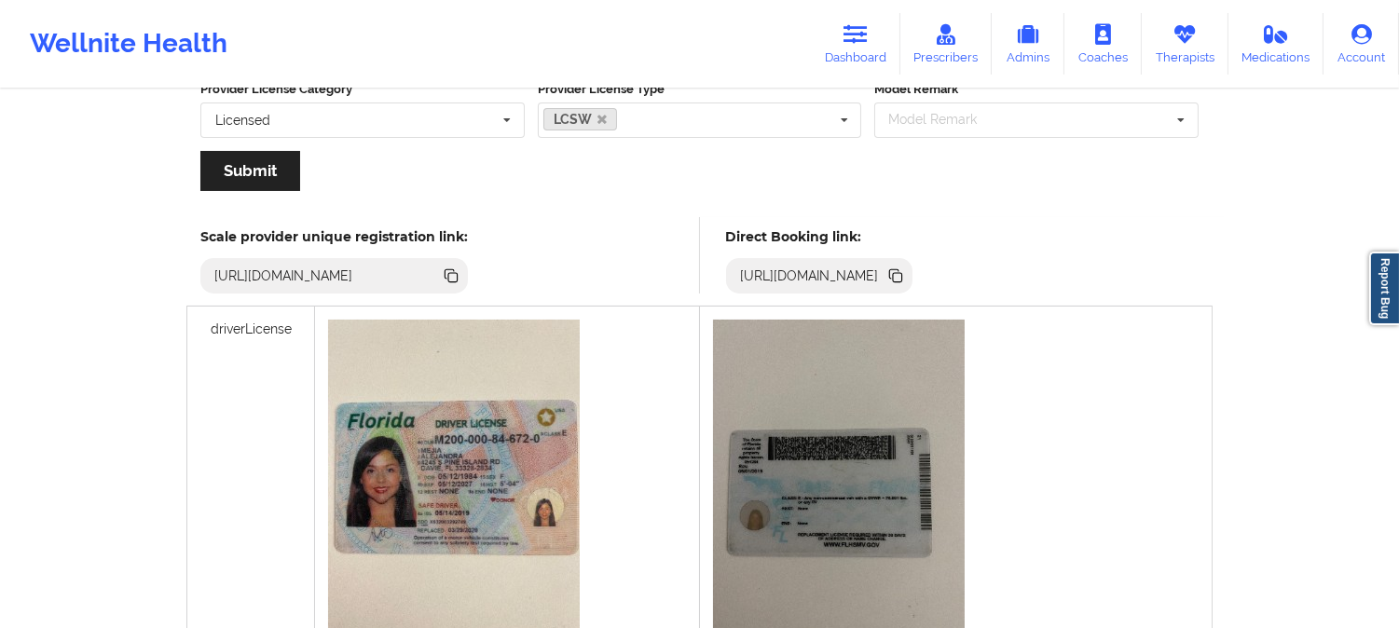
click at [902, 275] on icon at bounding box center [897, 277] width 9 height 9
